Goal: Find specific page/section: Find specific page/section

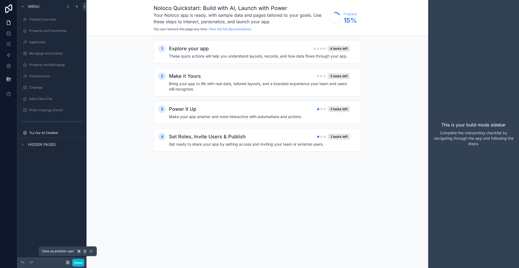
click at [68, 264] on icon at bounding box center [68, 262] width 4 height 4
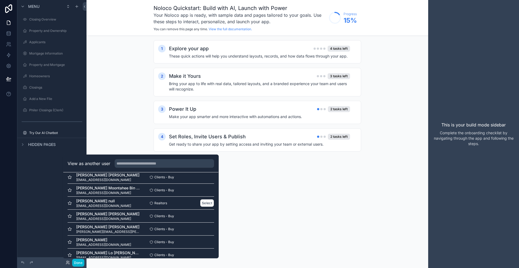
scroll to position [32, 0]
click at [204, 203] on button "Select" at bounding box center [207, 204] width 14 height 8
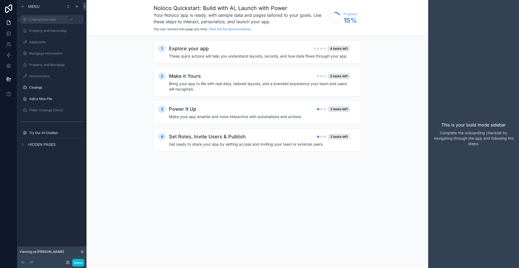
click at [58, 21] on label "Closing Overview" at bounding box center [50, 19] width 43 height 4
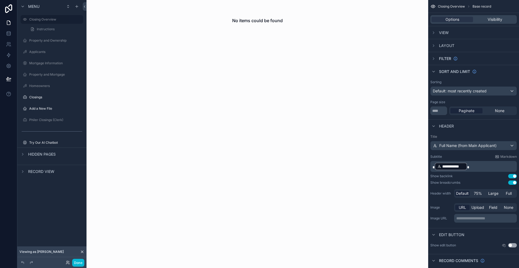
click at [66, 260] on div "Done" at bounding box center [74, 263] width 22 height 8
click at [66, 262] on icon at bounding box center [66, 261] width 1 height 1
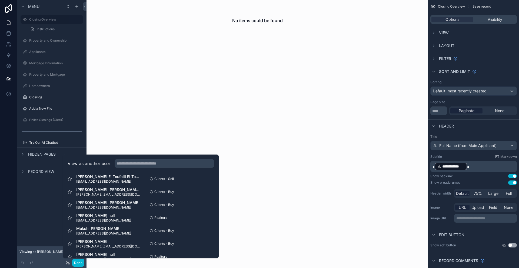
scroll to position [123, 0]
click at [164, 163] on input "text" at bounding box center [164, 163] width 99 height 9
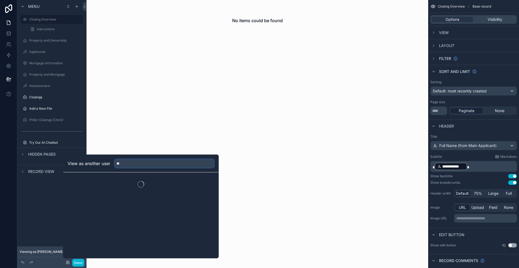
scroll to position [0, 0]
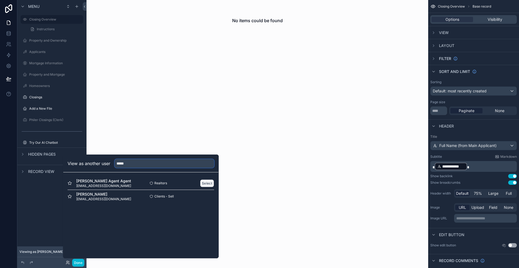
type input "*****"
click at [209, 184] on button "Select" at bounding box center [207, 183] width 14 height 8
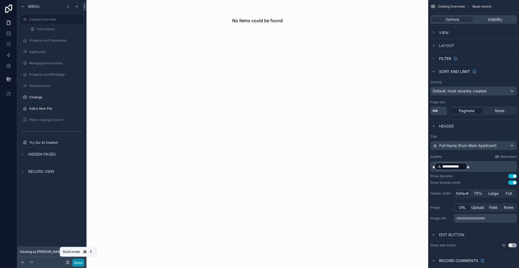
click at [72, 261] on button "Done" at bounding box center [78, 263] width 12 height 8
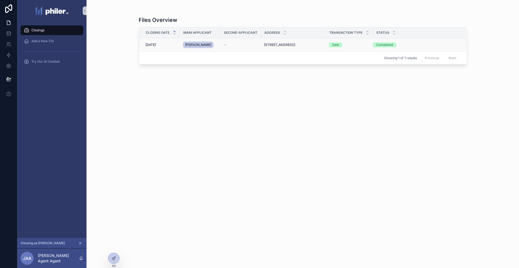
click at [257, 45] on div "--" at bounding box center [240, 45] width 34 height 4
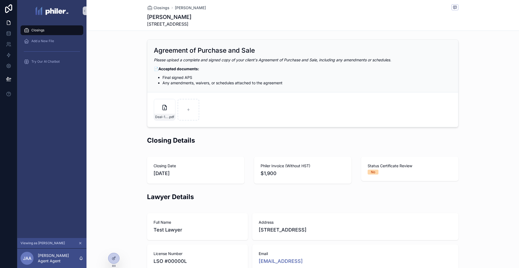
drag, startPoint x: 148, startPoint y: 22, endPoint x: 231, endPoint y: 26, distance: 82.5
click at [231, 26] on div "[PERSON_NAME] [STREET_ADDRESS]" at bounding box center [302, 20] width 311 height 14
click at [163, 7] on span "Closings" at bounding box center [161, 7] width 16 height 5
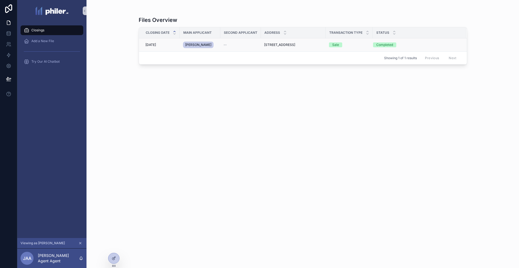
click at [232, 46] on div "--" at bounding box center [240, 45] width 34 height 4
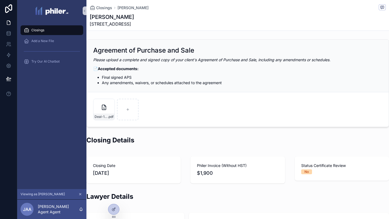
click at [48, 28] on div "Closings" at bounding box center [52, 30] width 56 height 9
